Goal: Task Accomplishment & Management: Manage account settings

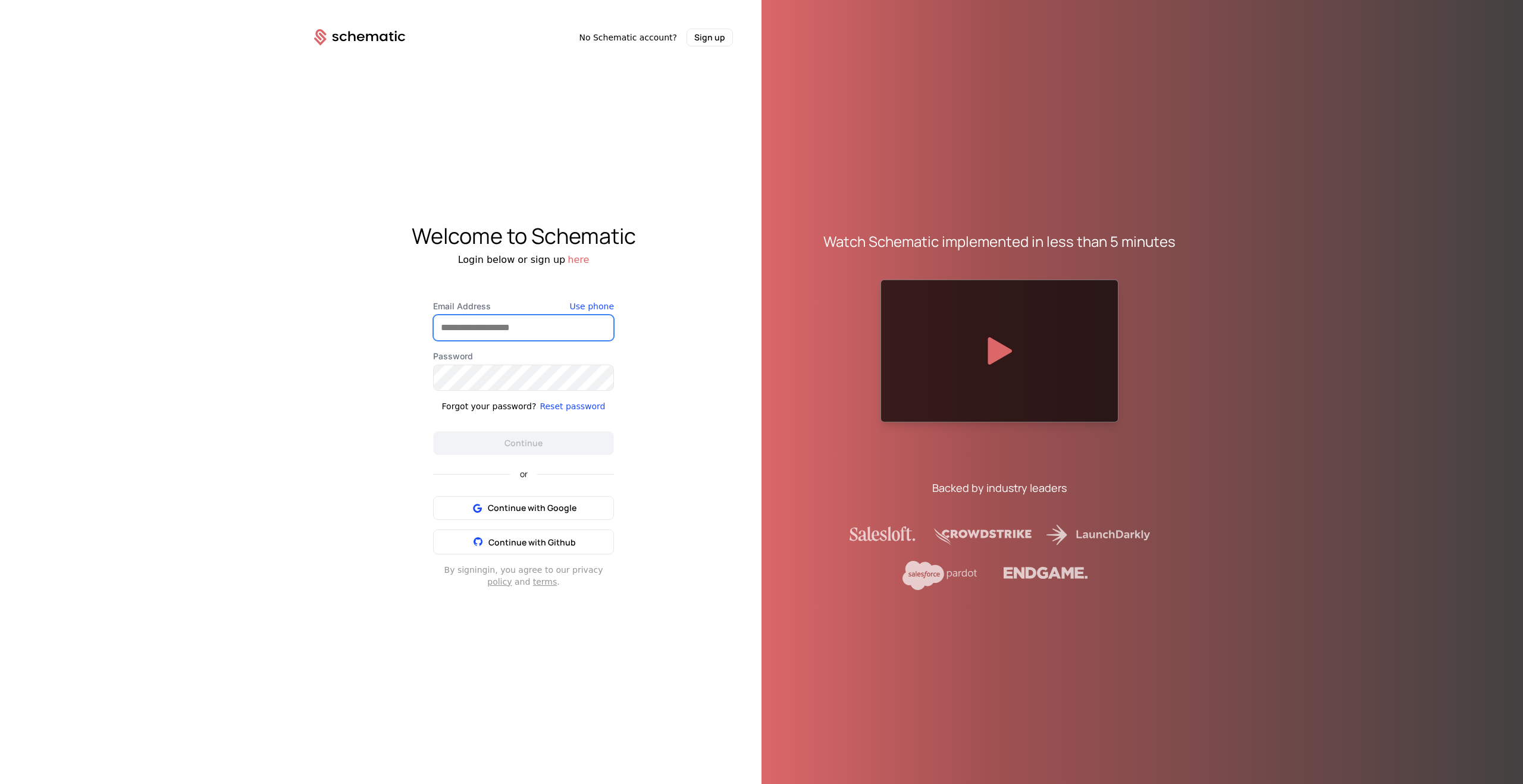
click at [508, 318] on input "Email Address" at bounding box center [523, 328] width 180 height 25
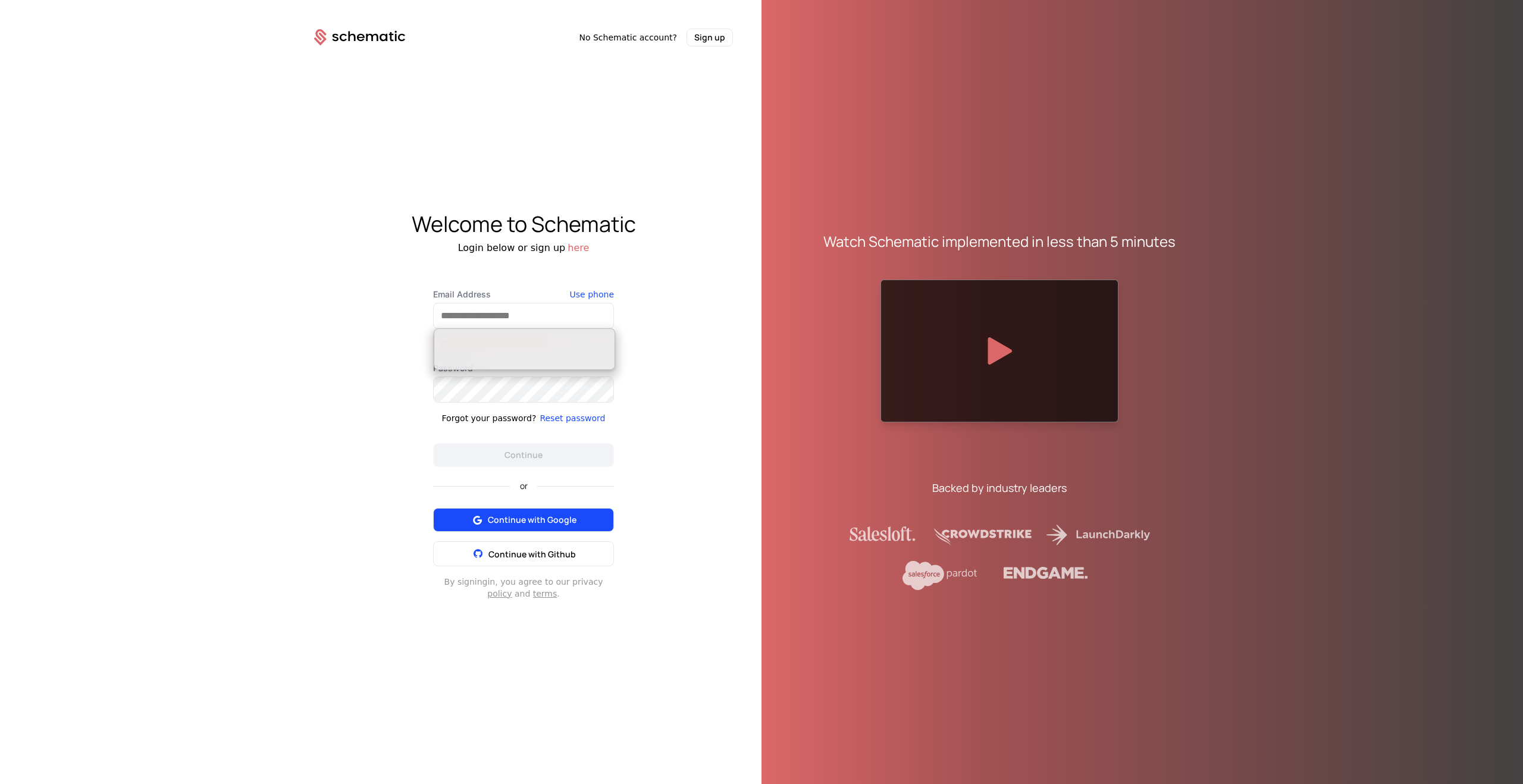
click at [539, 521] on span "Continue with Google" at bounding box center [532, 520] width 89 height 12
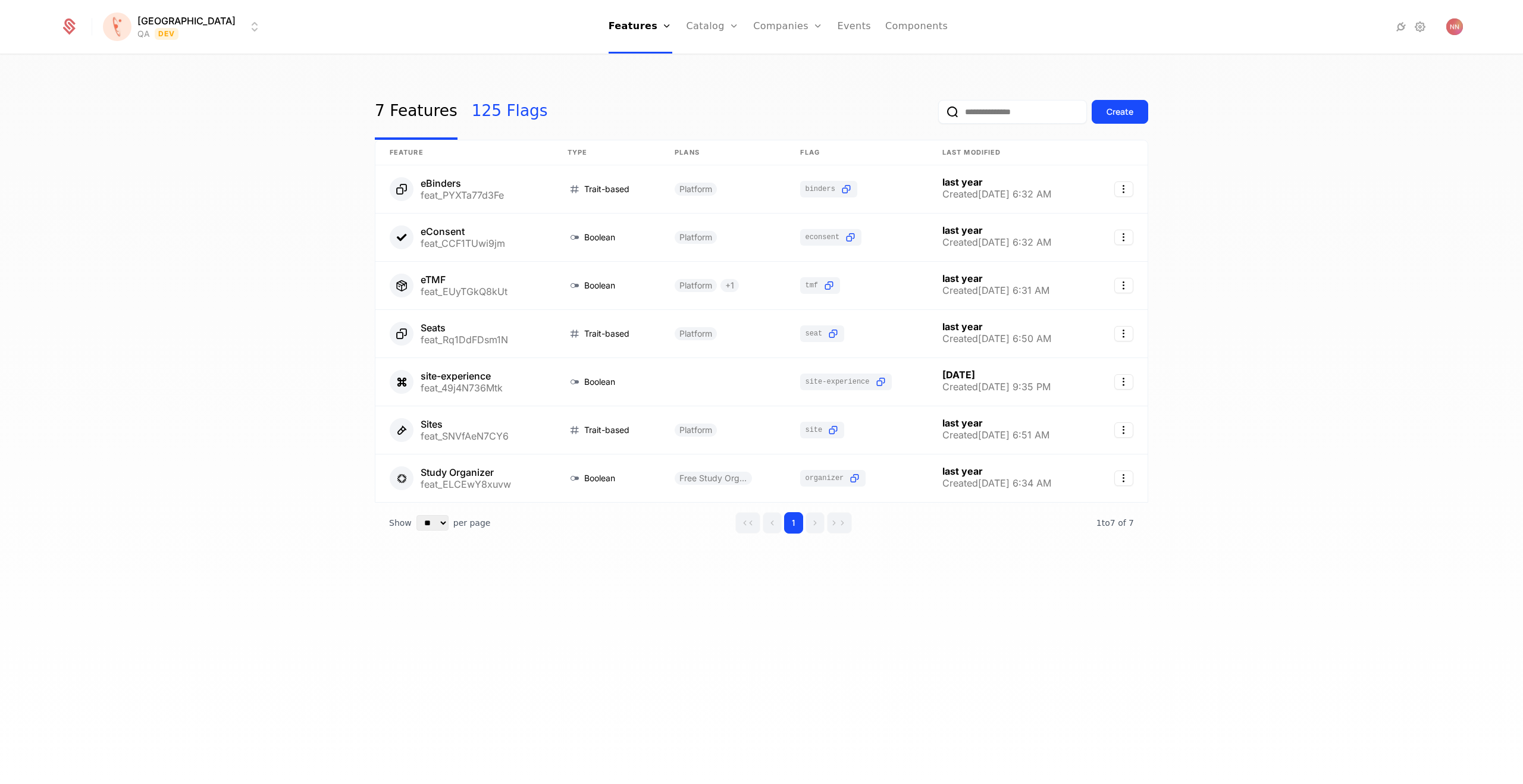
click at [495, 106] on link "125 Flags" at bounding box center [510, 111] width 76 height 56
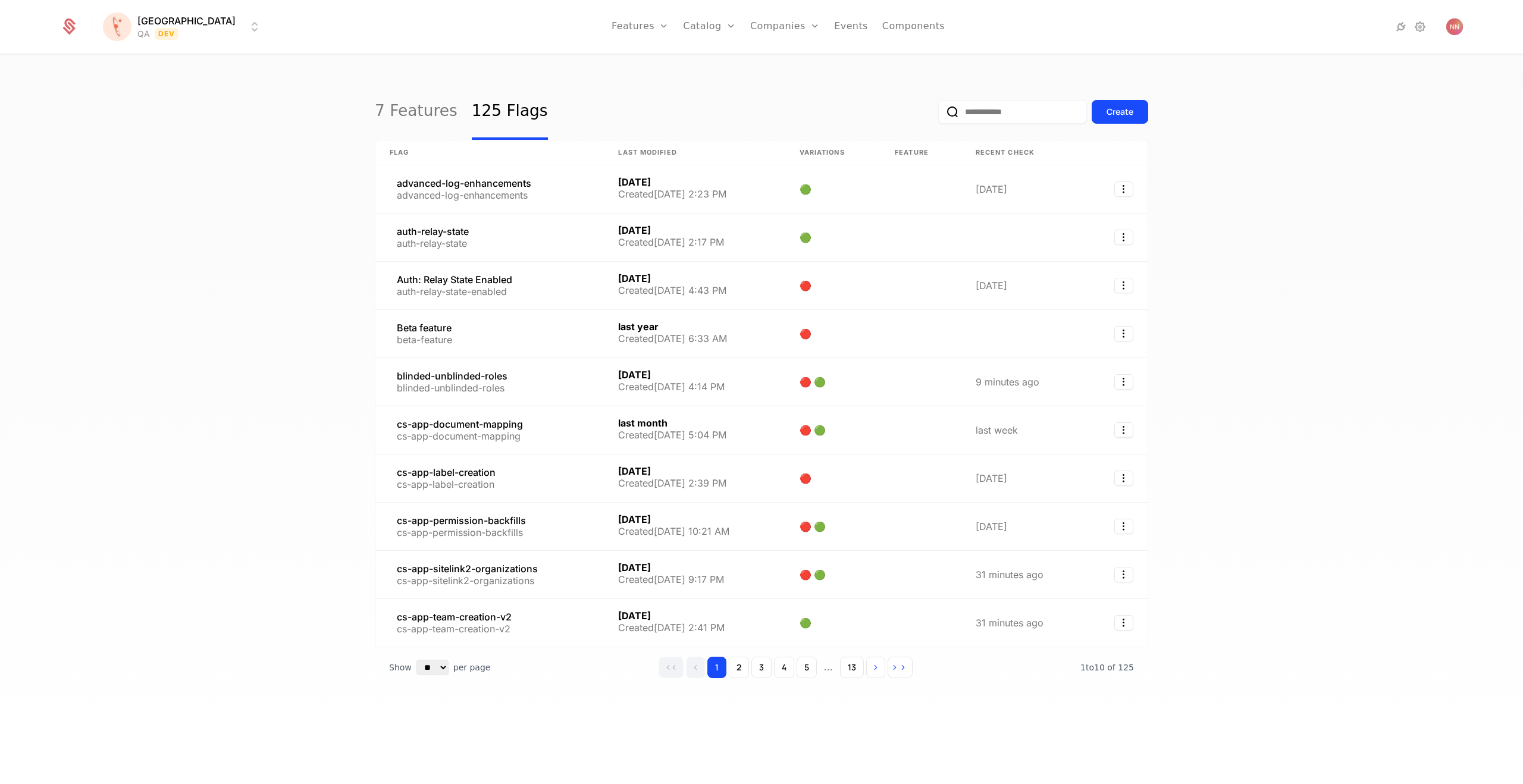
click at [1003, 111] on input "email" at bounding box center [1013, 112] width 149 height 24
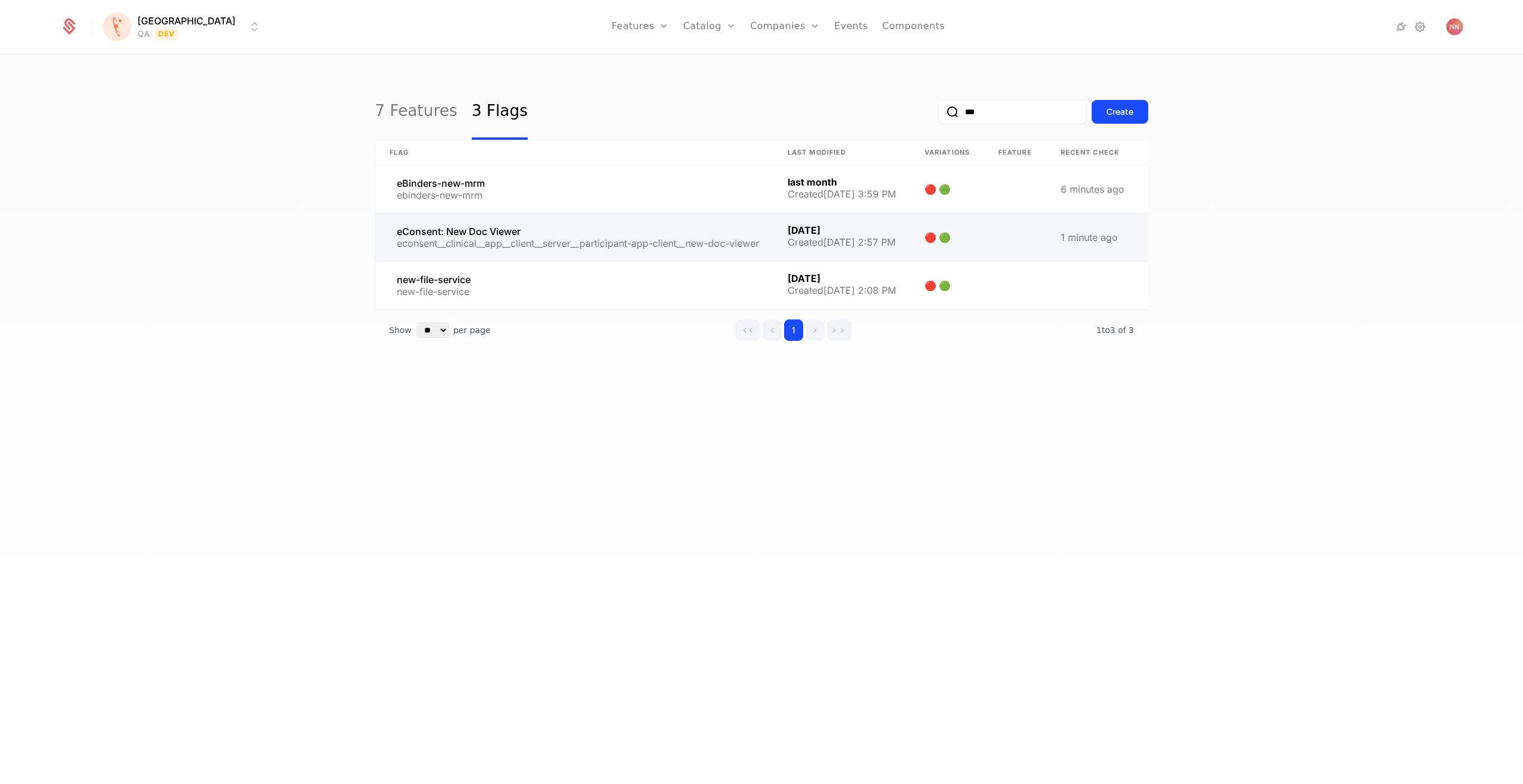
type input "***"
click at [452, 226] on link at bounding box center [574, 238] width 398 height 48
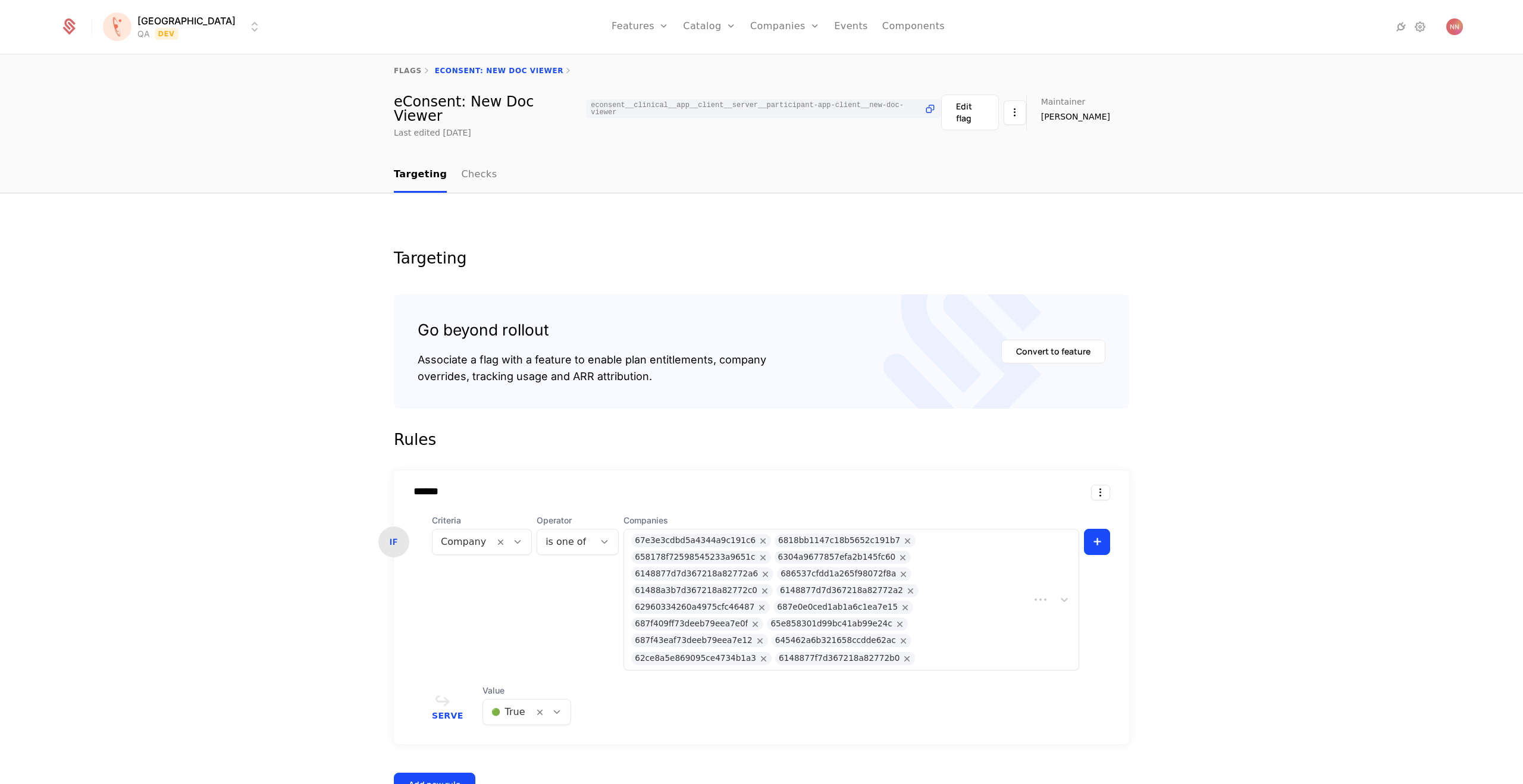
scroll to position [54, 0]
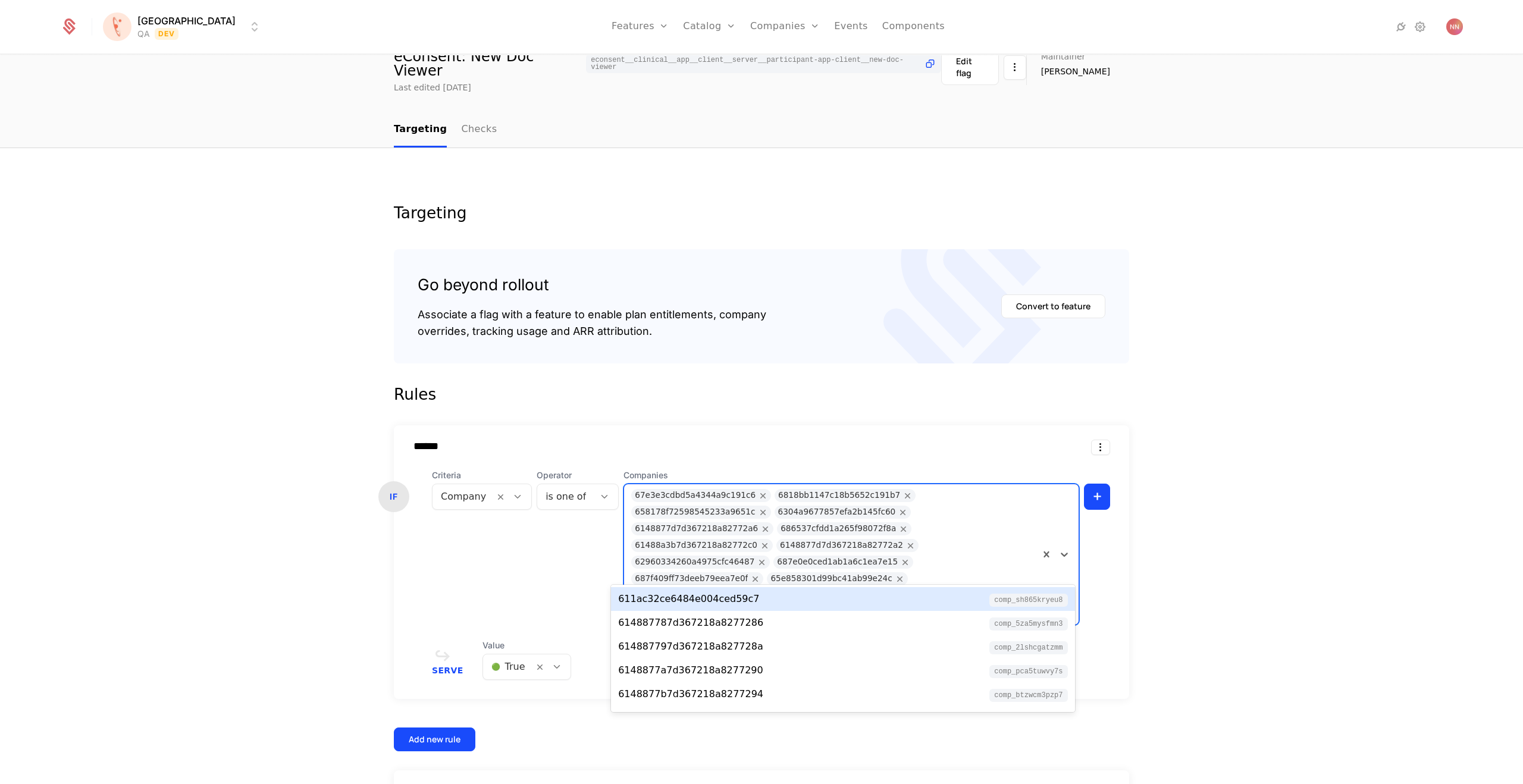
click at [921, 603] on div at bounding box center [977, 611] width 111 height 17
paste input "**********"
type input "**********"
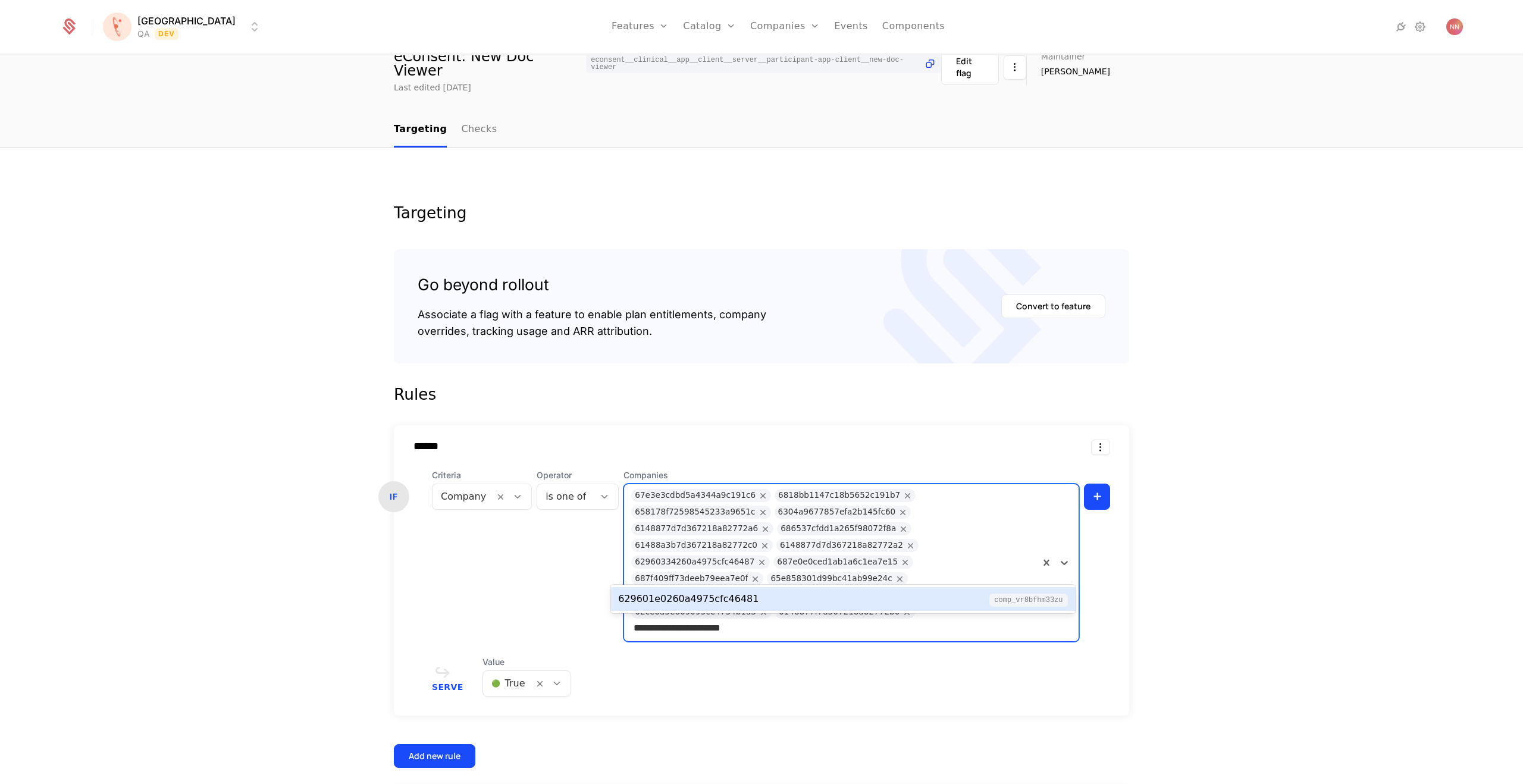
click at [743, 598] on div "629601e0260a4975cfc46481" at bounding box center [688, 599] width 140 height 14
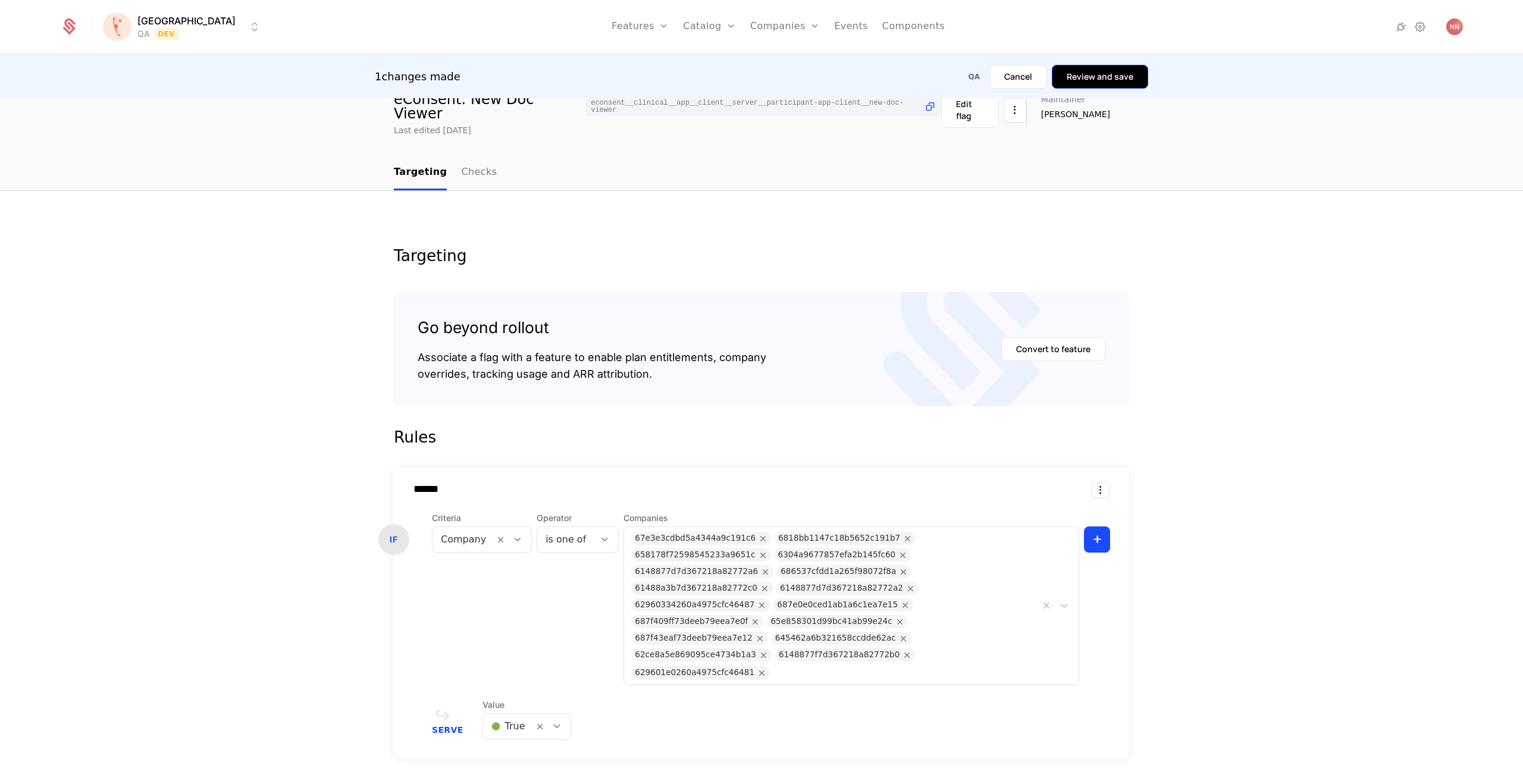
click at [1111, 75] on button "Review and save" at bounding box center [1100, 77] width 96 height 24
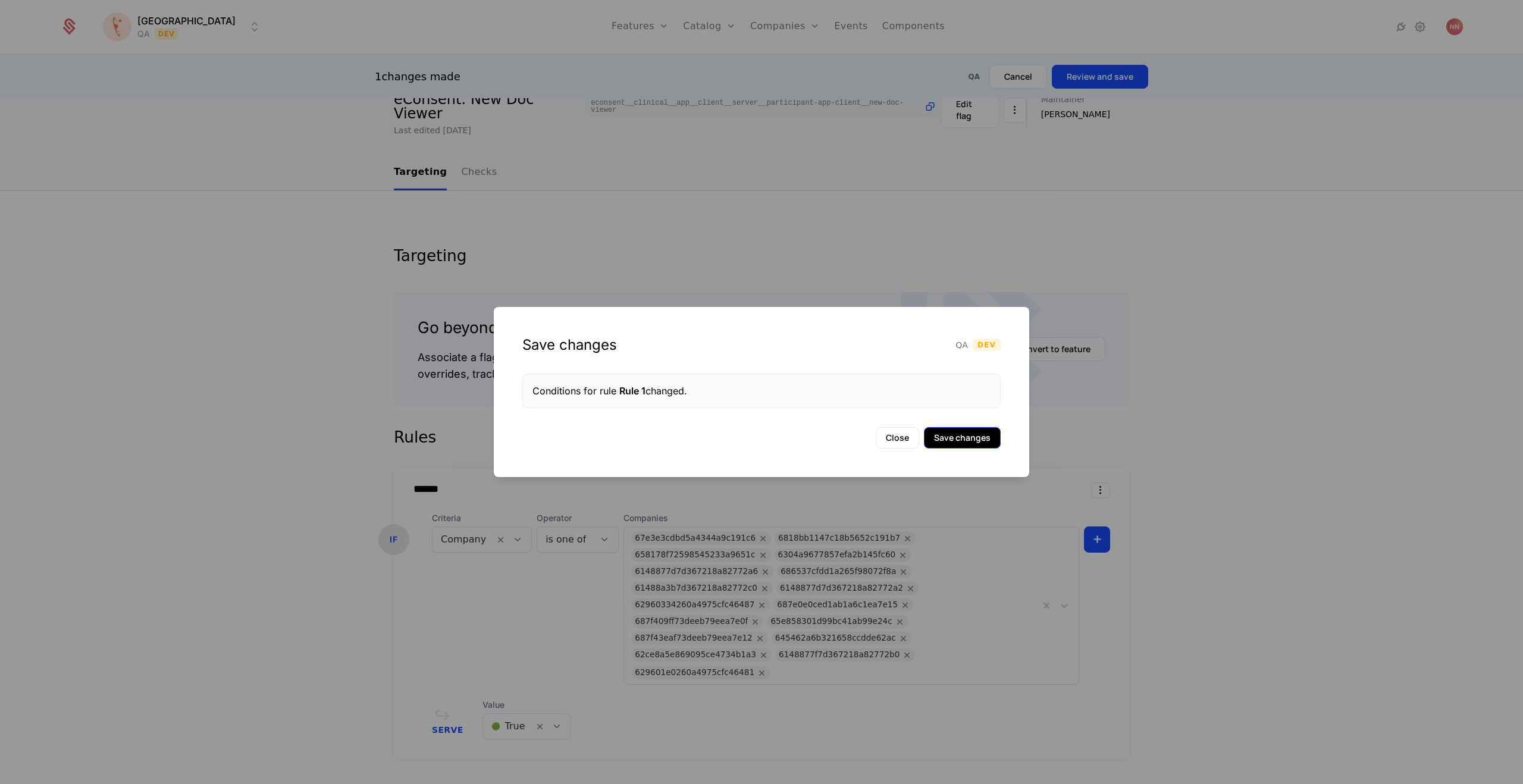
click at [979, 439] on button "Save changes" at bounding box center [962, 438] width 77 height 21
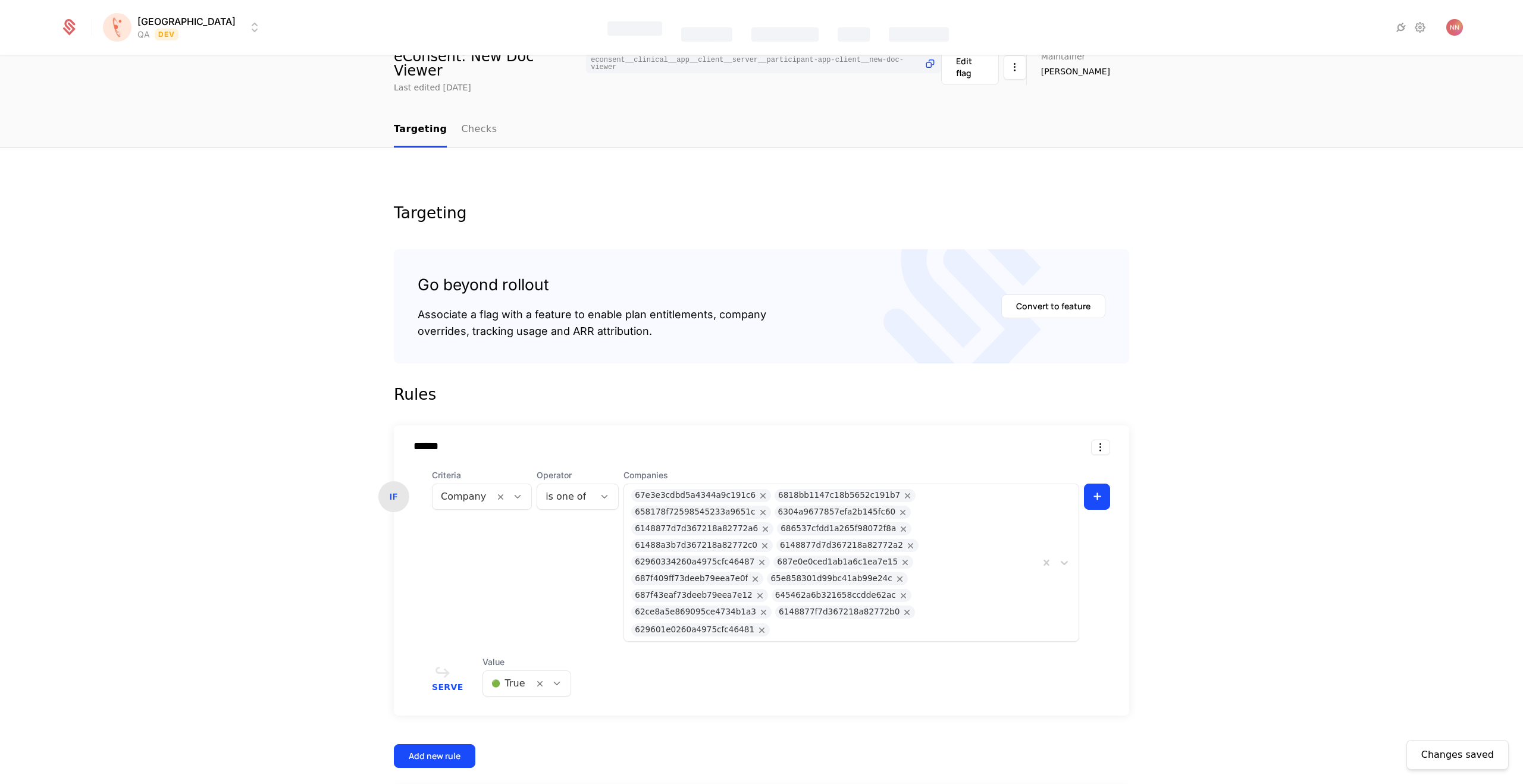
click at [767, 625] on icon "Remove 629601e0260a4975cfc46481" at bounding box center [762, 630] width 11 height 11
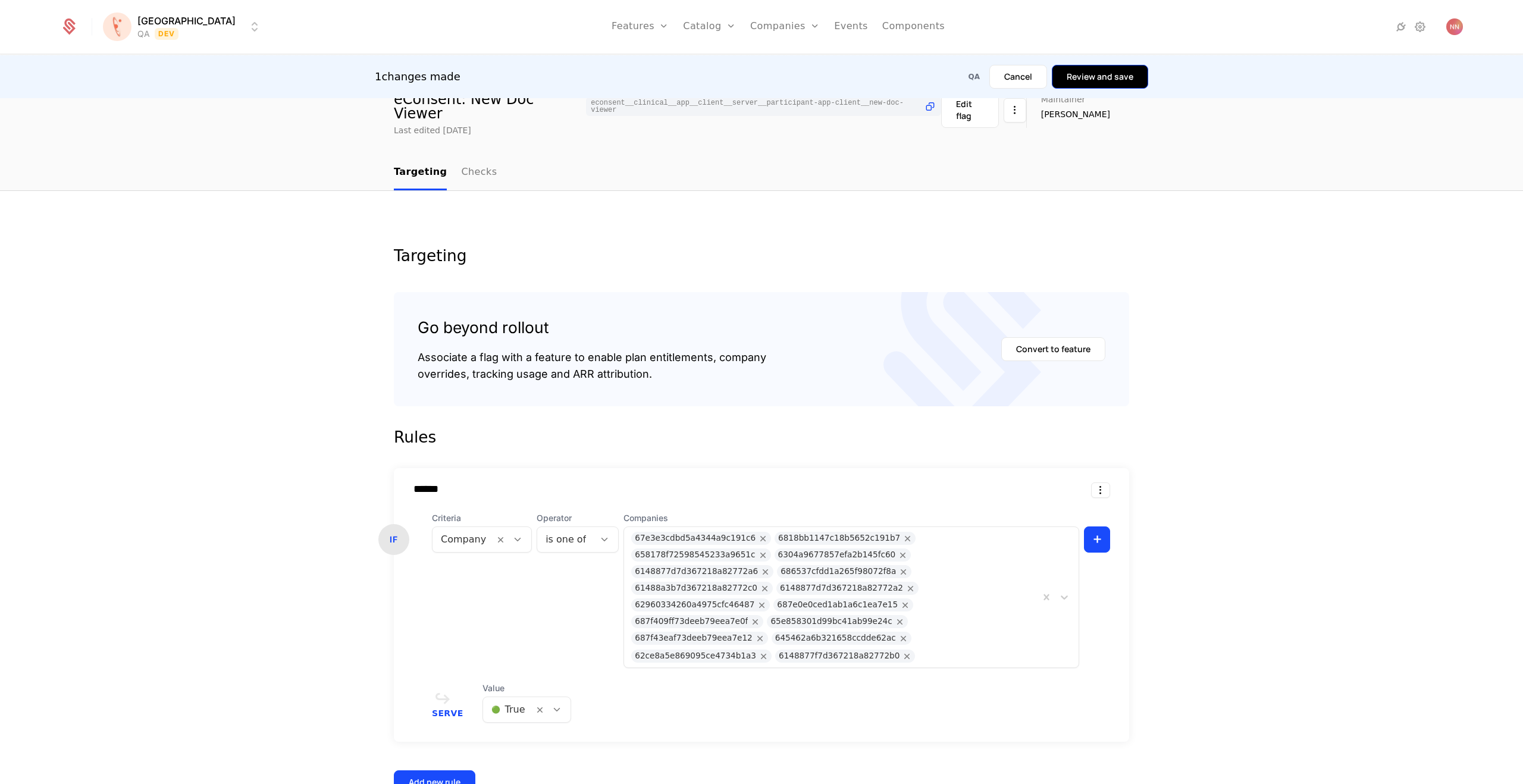
click at [1098, 75] on button "Review and save" at bounding box center [1100, 77] width 96 height 24
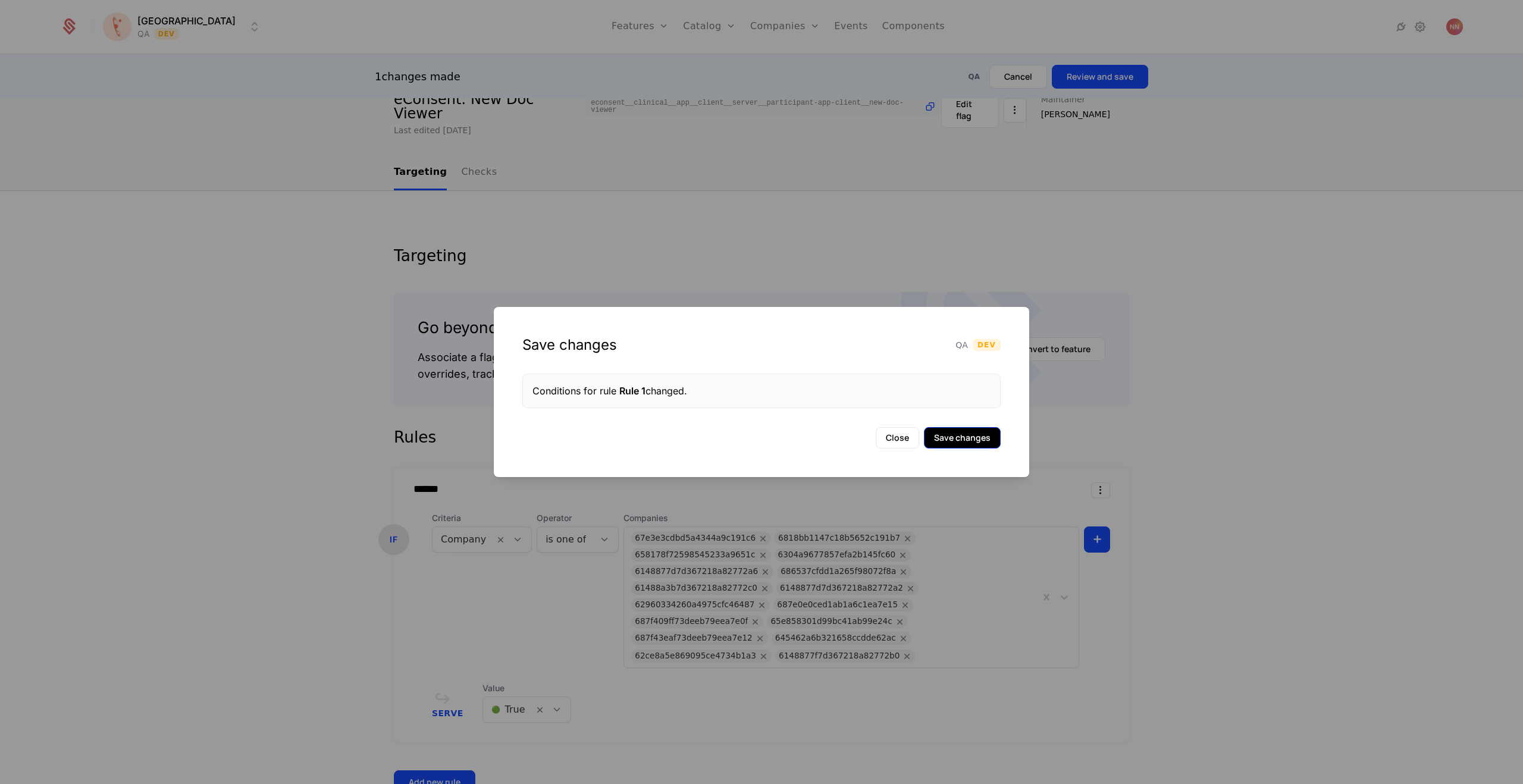
click at [966, 436] on button "Save changes" at bounding box center [962, 438] width 77 height 21
